Goal: Task Accomplishment & Management: Use online tool/utility

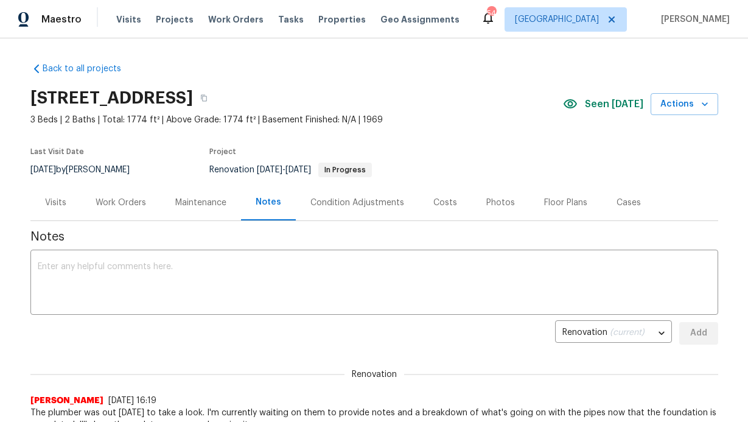
scroll to position [2, 0]
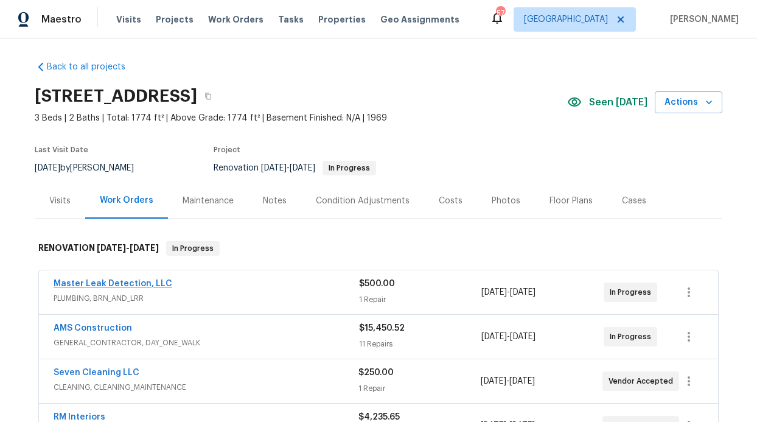
scroll to position [2, 0]
click at [138, 284] on link "Master Leak Detection, LLC" at bounding box center [113, 283] width 119 height 9
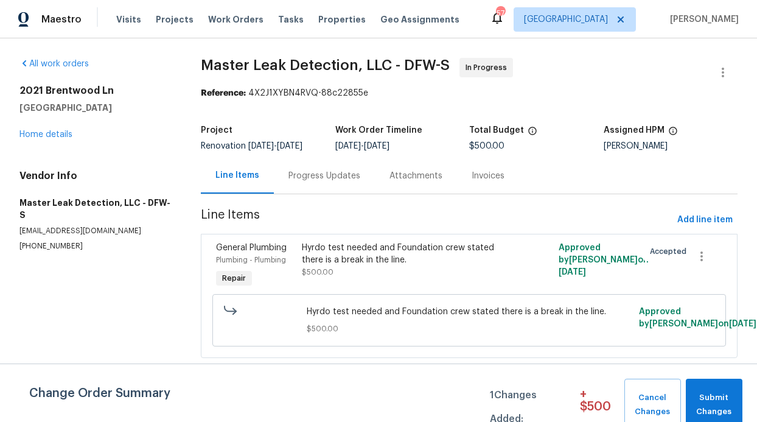
click at [317, 181] on div "Progress Updates" at bounding box center [325, 176] width 72 height 12
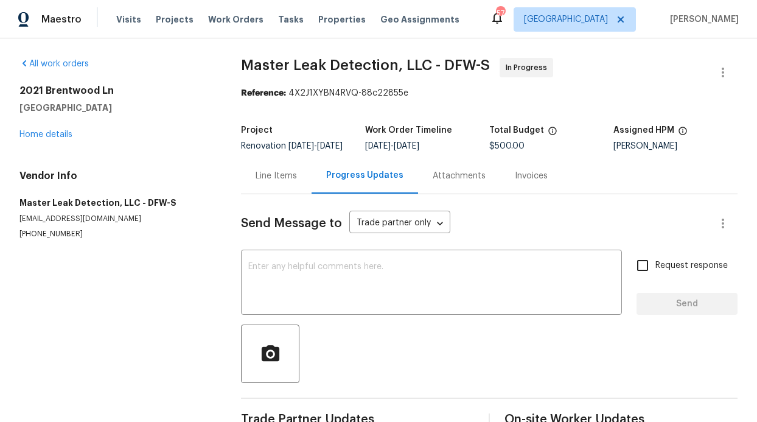
click at [262, 192] on div "Line Items" at bounding box center [276, 176] width 71 height 36
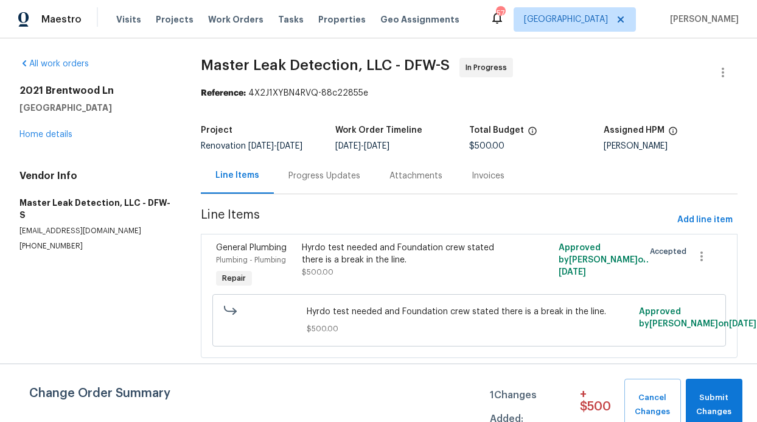
click at [439, 262] on div "Hyrdo test needed and Foundation crew stated there is a break in the line." at bounding box center [405, 254] width 207 height 24
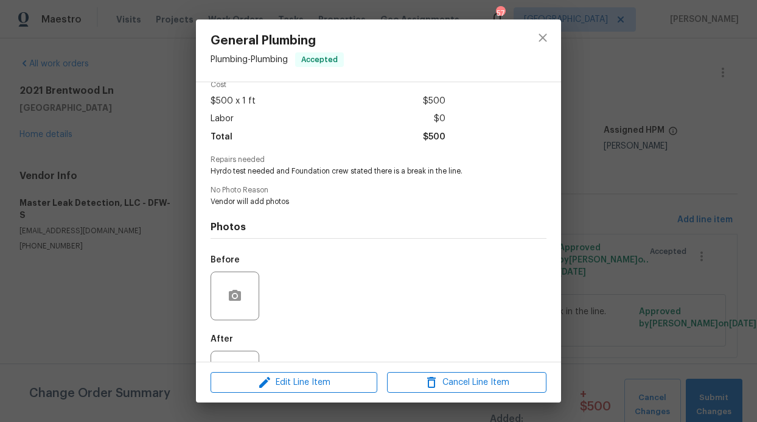
scroll to position [69, 0]
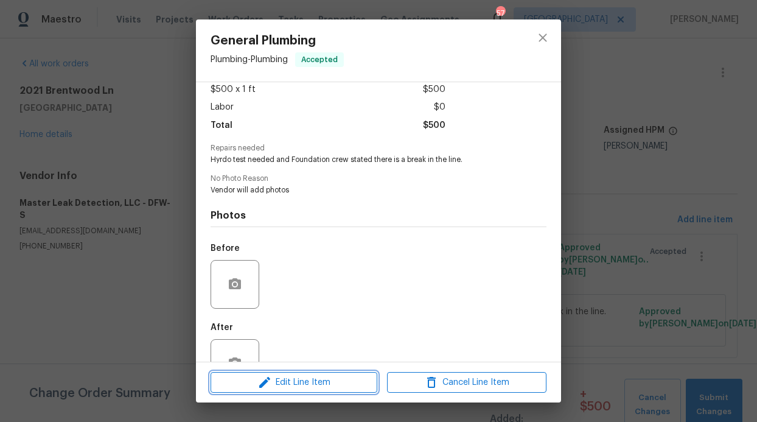
click at [307, 379] on span "Edit Line Item" at bounding box center [293, 382] width 159 height 15
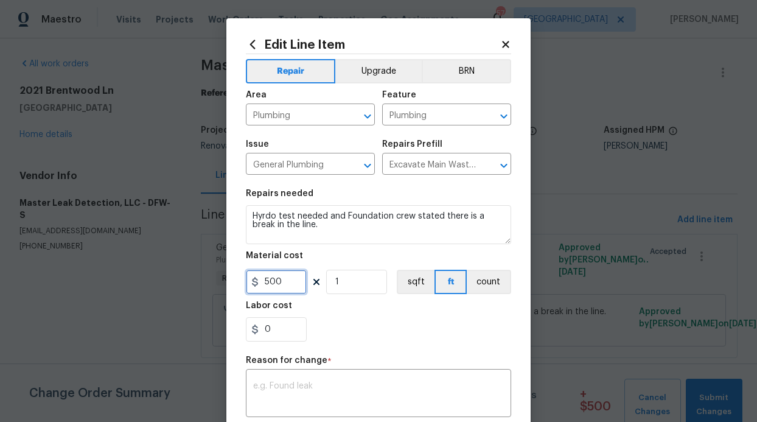
drag, startPoint x: 281, startPoint y: 289, endPoint x: 258, endPoint y: 288, distance: 22.5
click at [258, 288] on input "500" at bounding box center [276, 282] width 61 height 24
type input "1050"
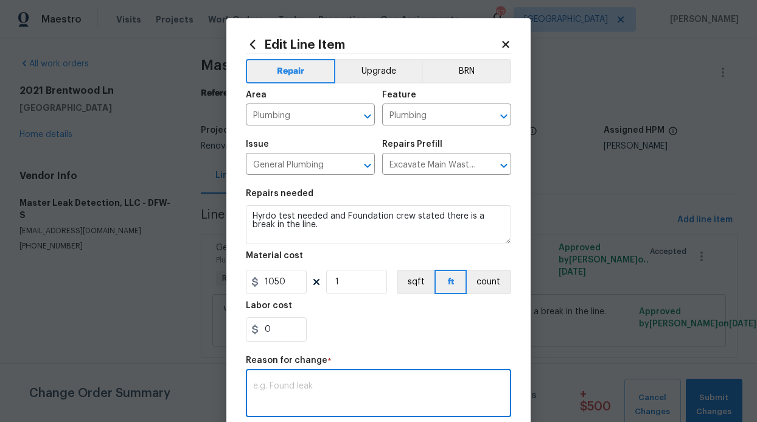
click at [364, 392] on textarea at bounding box center [378, 395] width 251 height 26
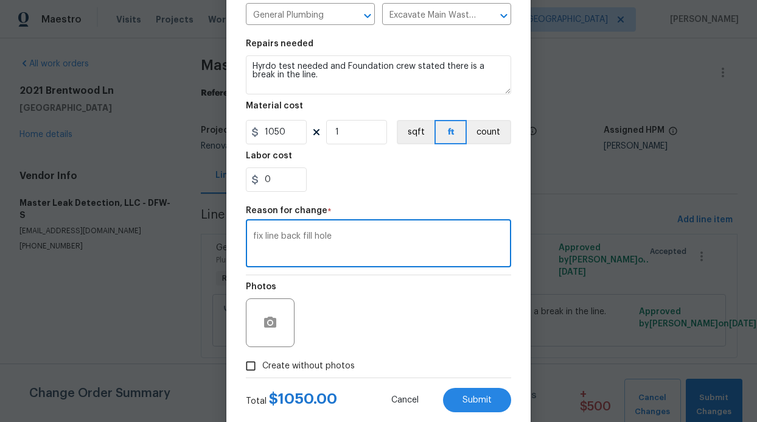
scroll to position [178, 0]
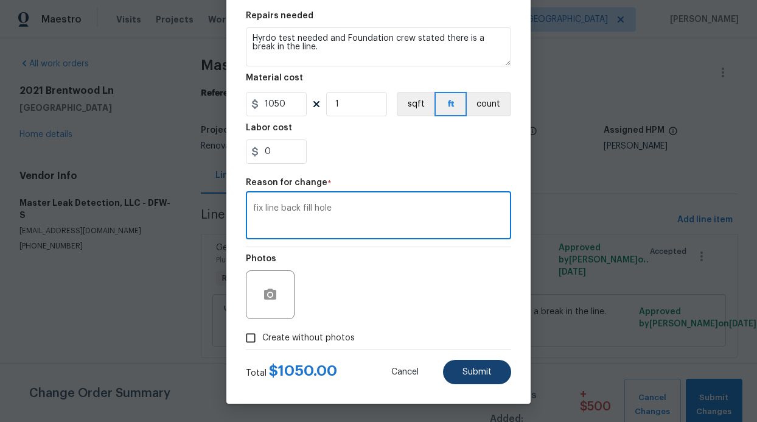
type textarea "fix line back fill hole"
click at [455, 366] on button "Submit" at bounding box center [477, 372] width 68 height 24
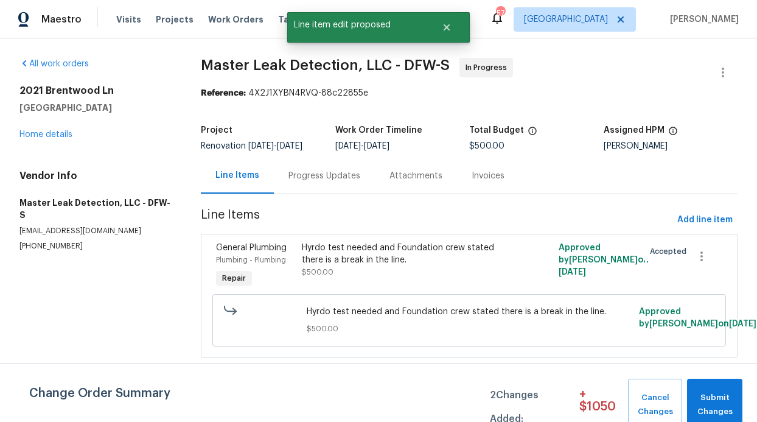
scroll to position [0, 0]
click at [724, 382] on button "Submit Changes" at bounding box center [714, 405] width 55 height 52
